Goal: Task Accomplishment & Management: Use online tool/utility

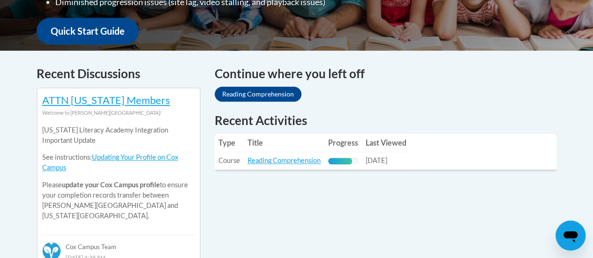
scroll to position [352, 0]
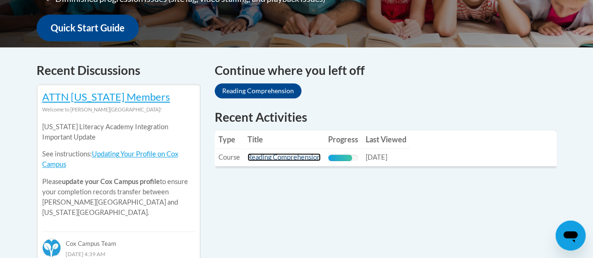
click at [310, 157] on link "Reading Comprehension" at bounding box center [284, 157] width 73 height 8
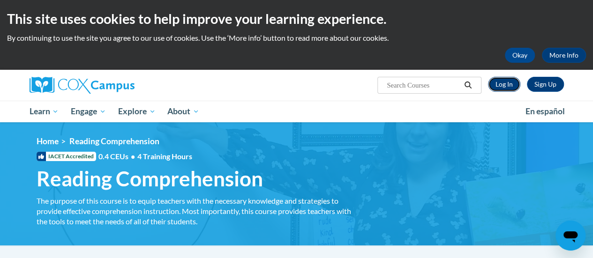
click at [503, 79] on link "Log In" at bounding box center [504, 84] width 32 height 15
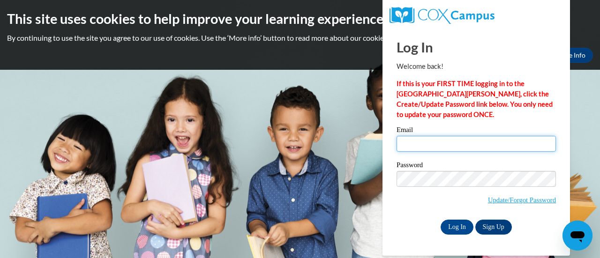
click at [414, 141] on input "Email" at bounding box center [477, 144] width 160 height 16
type input "[EMAIL_ADDRESS][DOMAIN_NAME]"
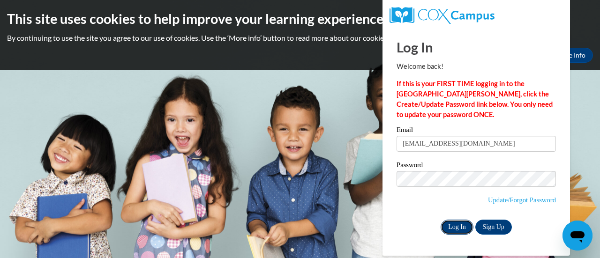
click at [451, 233] on input "Log In" at bounding box center [457, 227] width 33 height 15
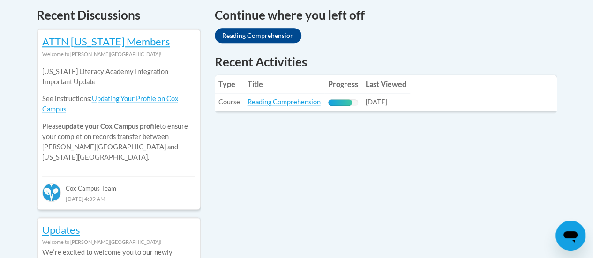
scroll to position [418, 0]
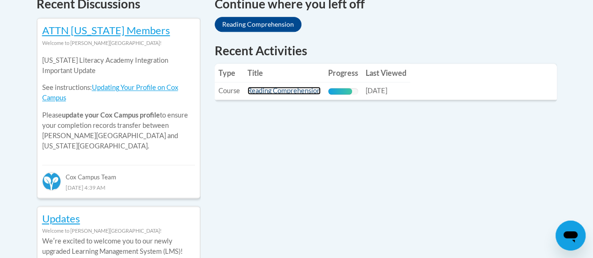
click at [286, 87] on link "Reading Comprehension" at bounding box center [284, 91] width 73 height 8
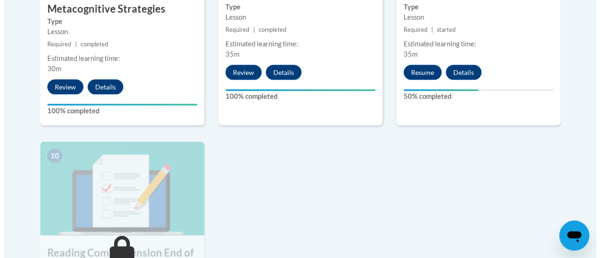
scroll to position [965, 0]
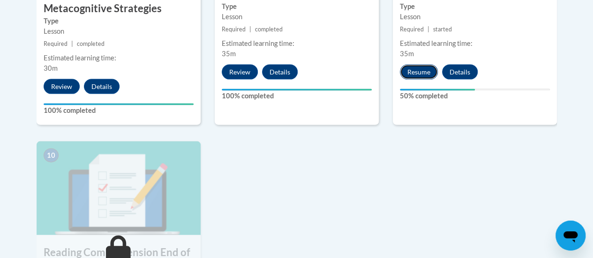
click at [424, 68] on button "Resume" at bounding box center [419, 72] width 38 height 15
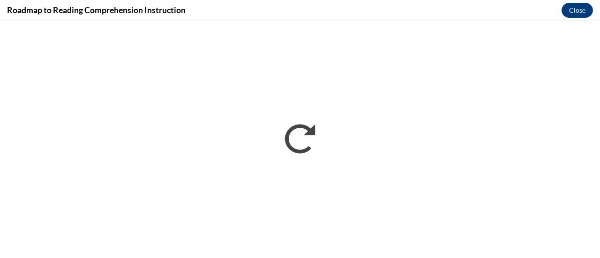
scroll to position [0, 0]
